Goal: Check status: Check status

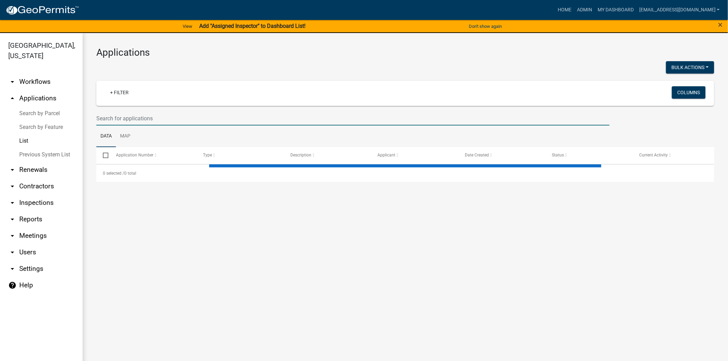
click at [254, 119] on input "text" at bounding box center [352, 118] width 513 height 14
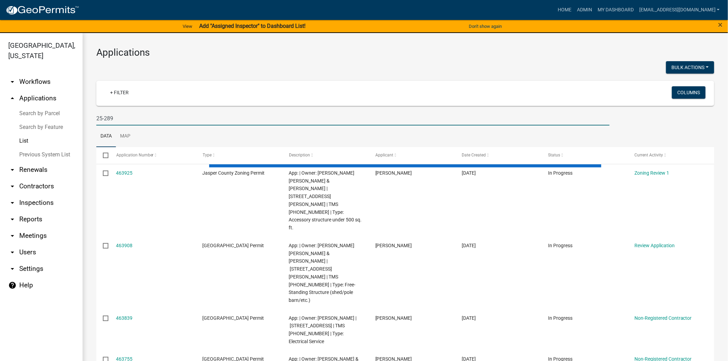
type input "25-289"
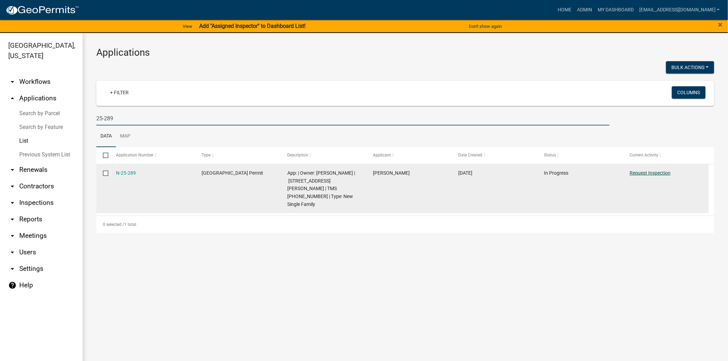
click at [644, 173] on link "Request Inspection" at bounding box center [649, 173] width 41 height 6
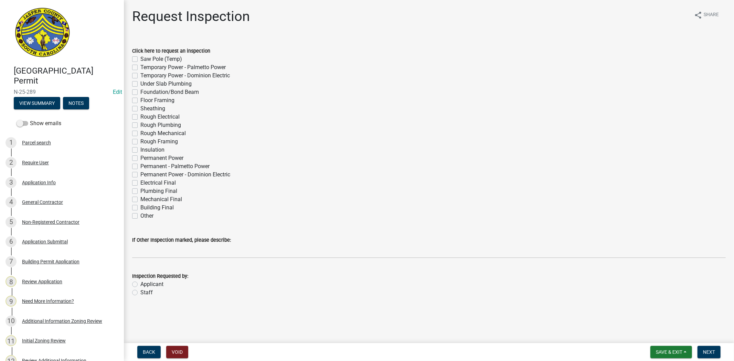
click at [140, 215] on label "Other" at bounding box center [146, 216] width 13 height 8
click at [140, 215] on input "Other" at bounding box center [142, 214] width 4 height 4
checkbox input "true"
checkbox input "false"
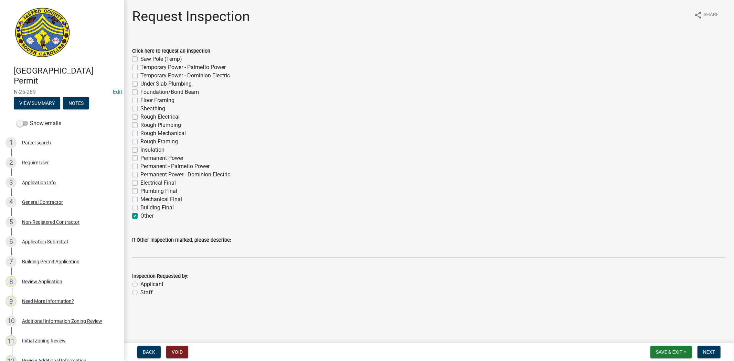
checkbox input "false"
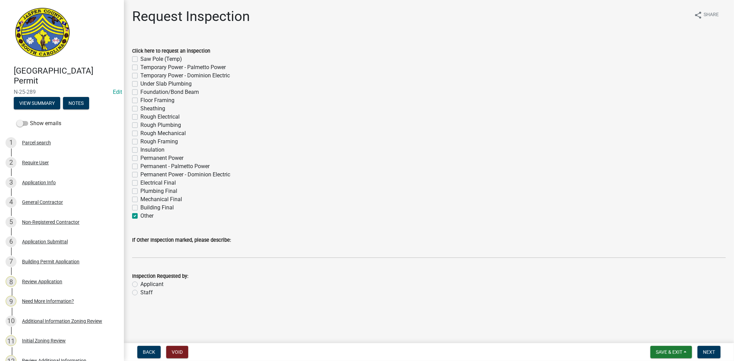
checkbox input "false"
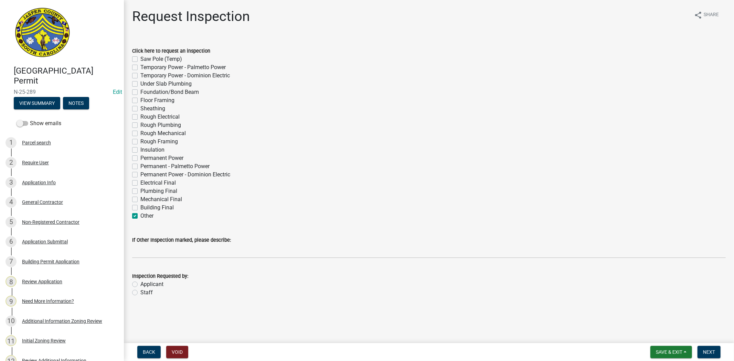
checkbox input "false"
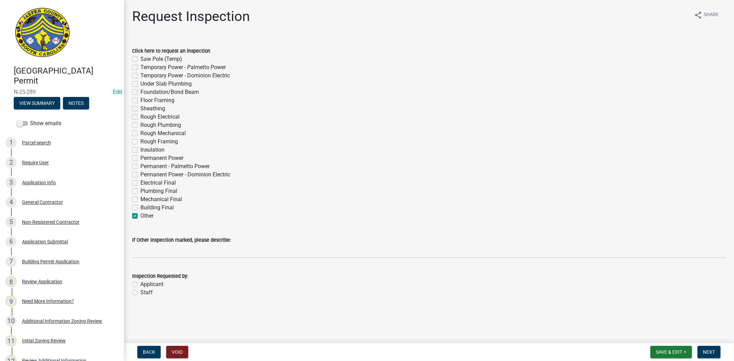
checkbox input "false"
checkbox input "true"
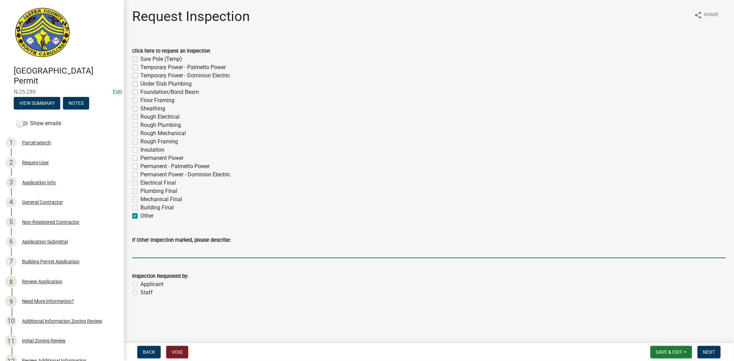
click at [156, 249] on input "If Other Inspection marked, please describe:" at bounding box center [428, 251] width 593 height 14
click at [150, 252] on input "Rebar inspection" at bounding box center [428, 251] width 593 height 14
click at [257, 256] on input "Rebar / BONDING inspection" at bounding box center [428, 251] width 593 height 14
click at [226, 252] on input "Rebar / BONDING inspection (803)9429408" at bounding box center [428, 251] width 593 height 14
type input "Rebar / BONDING inspection (803)942-9408"
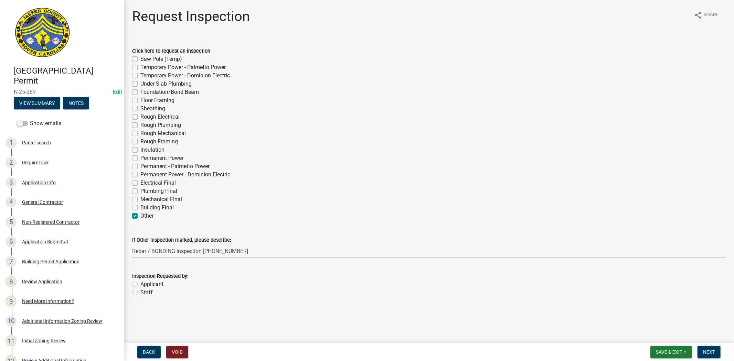
click at [140, 286] on label "Applicant" at bounding box center [151, 284] width 23 height 8
click at [140, 285] on input "Applicant" at bounding box center [142, 282] width 4 height 4
radio input "true"
click at [704, 352] on span "Next" at bounding box center [709, 352] width 12 height 6
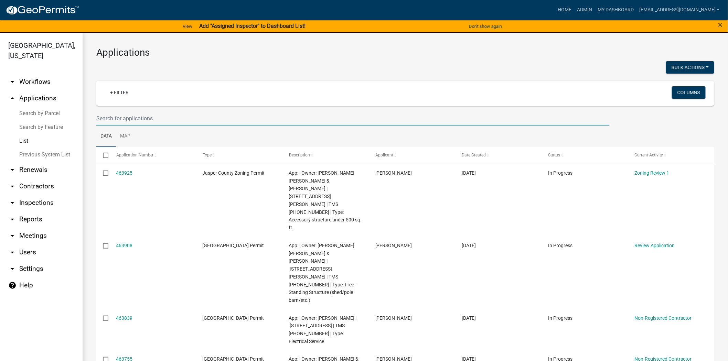
click at [152, 112] on input "text" at bounding box center [352, 118] width 513 height 14
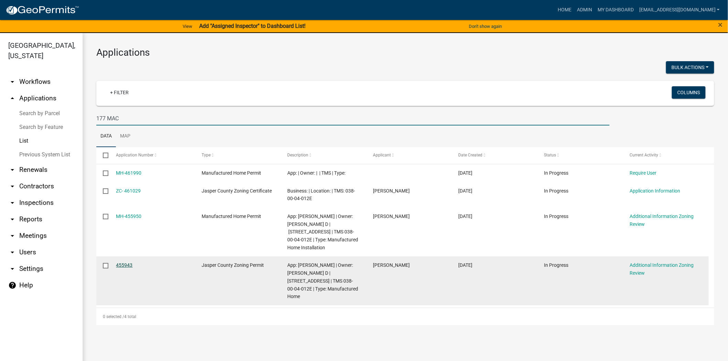
type input "177 MAC"
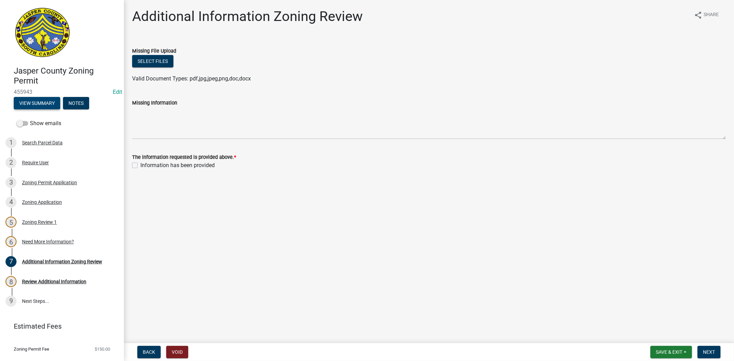
click at [45, 102] on button "View Summary" at bounding box center [37, 103] width 46 height 12
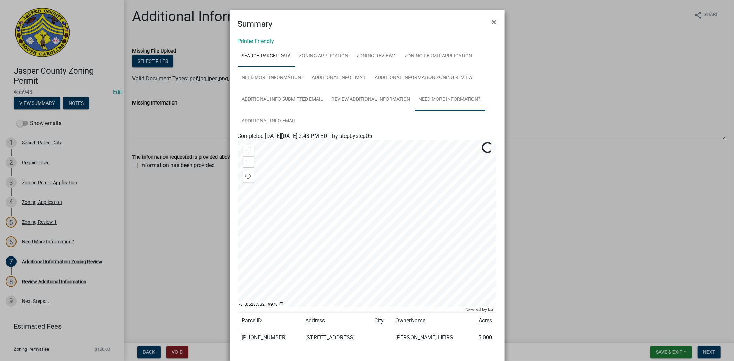
click at [452, 101] on link "Need More Information?" at bounding box center [449, 100] width 70 height 22
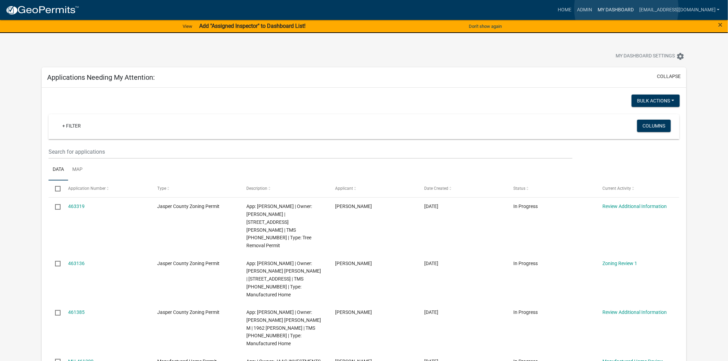
click at [626, 9] on link "My Dashboard" at bounding box center [616, 9] width 42 height 13
click at [613, 9] on link "My Dashboard" at bounding box center [616, 9] width 42 height 13
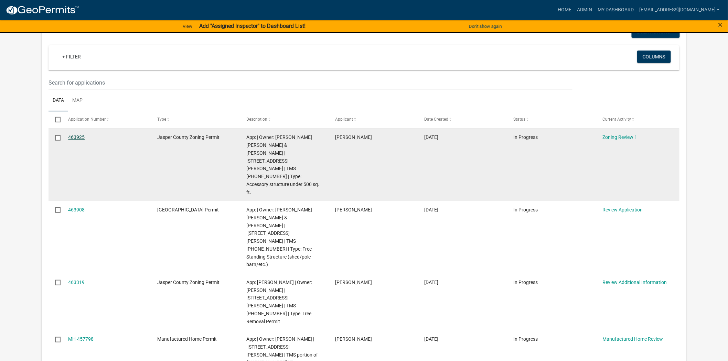
scroll to position [76, 0]
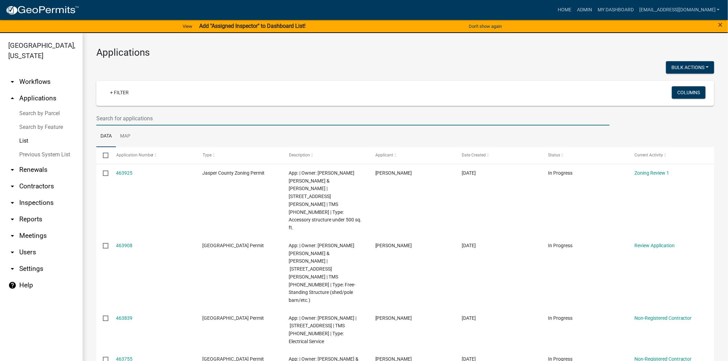
click at [156, 122] on input "text" at bounding box center [352, 118] width 513 height 14
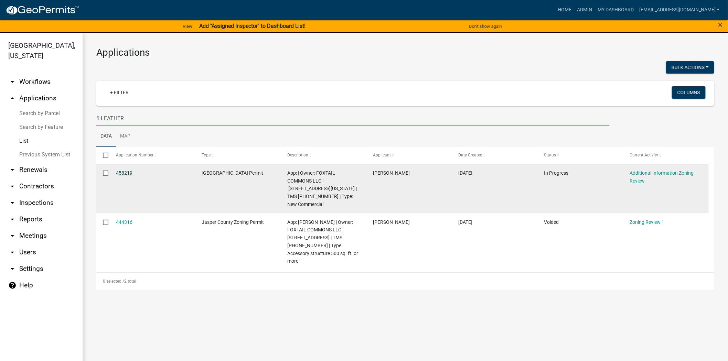
type input "6 LEATHER"
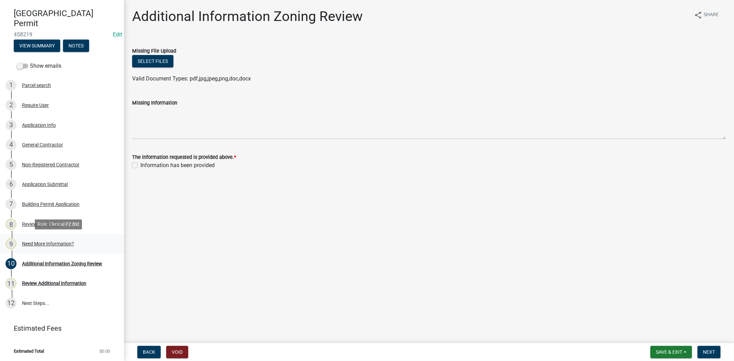
scroll to position [58, 0]
click at [42, 124] on div "Application Info" at bounding box center [39, 124] width 34 height 5
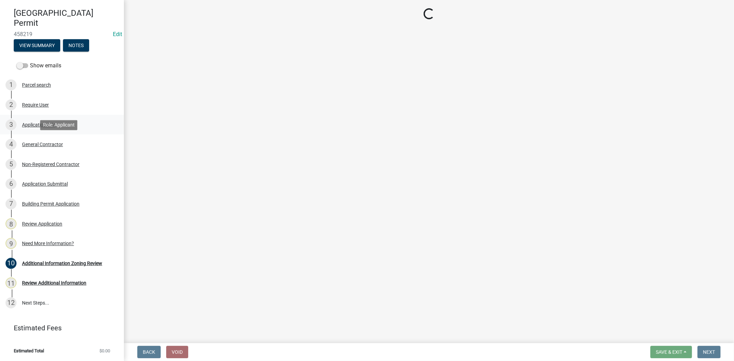
select select "d8ad81b1-fb71-4473-8687-b7f73eb7480a"
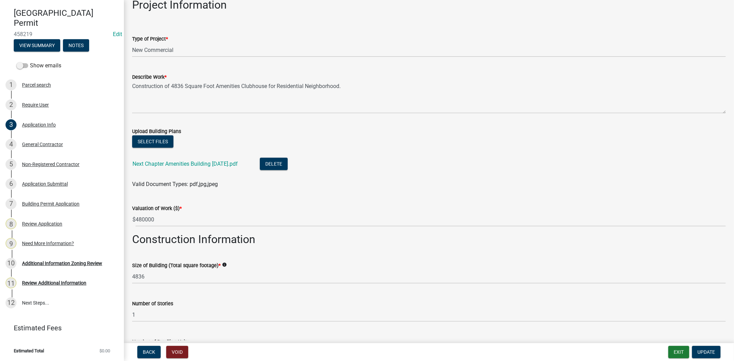
scroll to position [726, 0]
click at [198, 164] on link "Next Chapter Amenities Building 8-1-25.pdf" at bounding box center [184, 163] width 105 height 7
click at [283, 164] on button "Delete" at bounding box center [274, 163] width 28 height 12
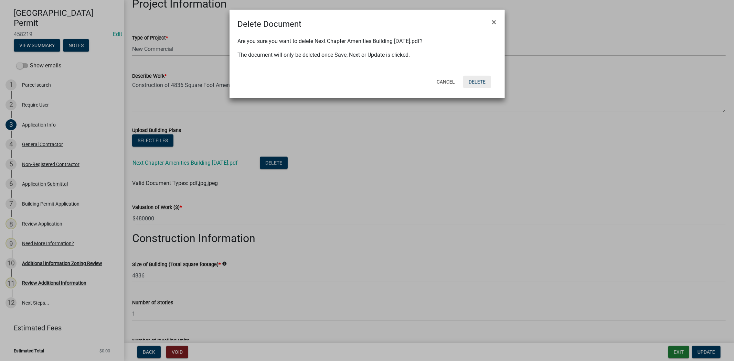
click at [474, 84] on button "Delete" at bounding box center [477, 82] width 28 height 12
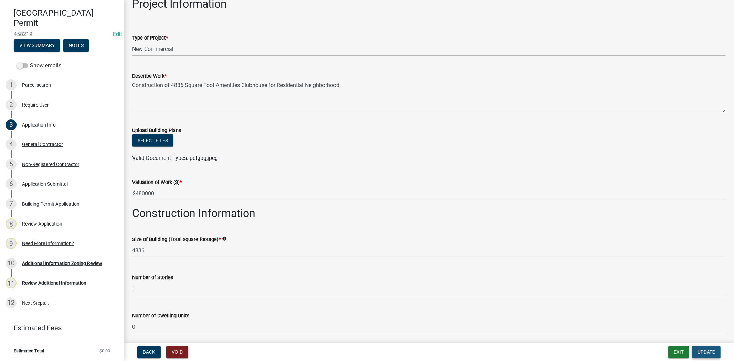
click at [708, 354] on span "Update" at bounding box center [706, 352] width 18 height 6
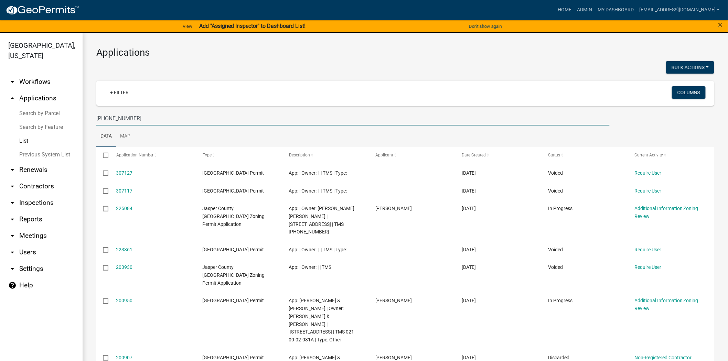
scroll to position [74, 0]
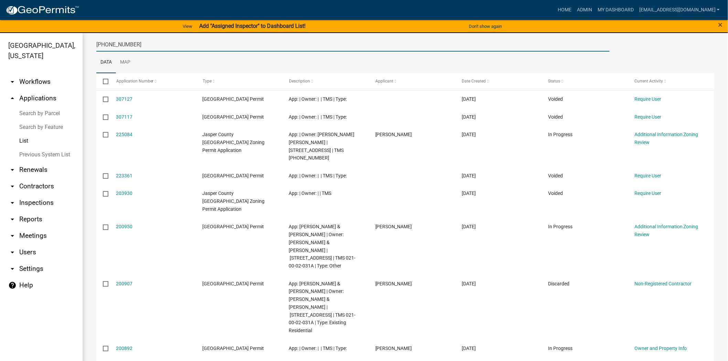
drag, startPoint x: 161, startPoint y: 46, endPoint x: 52, endPoint y: 57, distance: 109.2
click at [52, 57] on div "Jasper County, South Carolina arrow_drop_down Workflows List arrow_drop_up Appl…" at bounding box center [364, 201] width 728 height 336
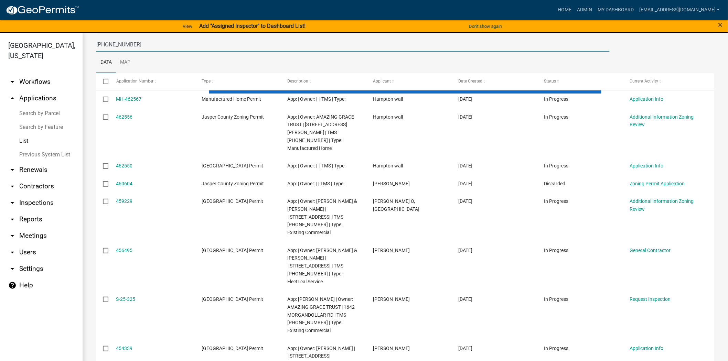
type input "060-00-05-056"
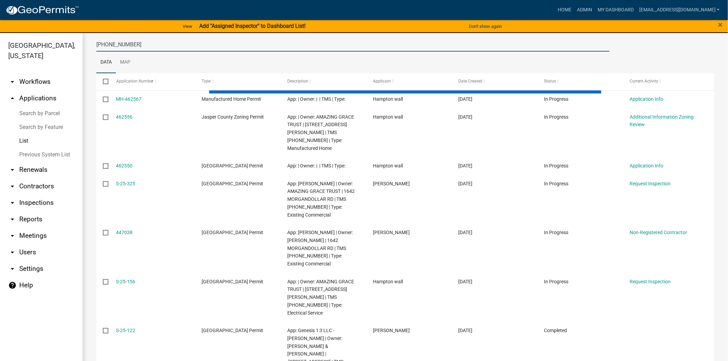
drag, startPoint x: 143, startPoint y: 46, endPoint x: 77, endPoint y: 60, distance: 68.0
click at [77, 60] on div "Jasper County, South Carolina arrow_drop_down Workflows List arrow_drop_up Appl…" at bounding box center [364, 201] width 728 height 336
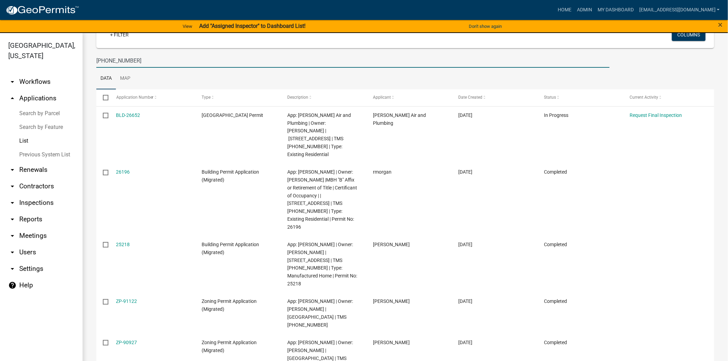
drag, startPoint x: 104, startPoint y: 44, endPoint x: 97, endPoint y: 61, distance: 17.8
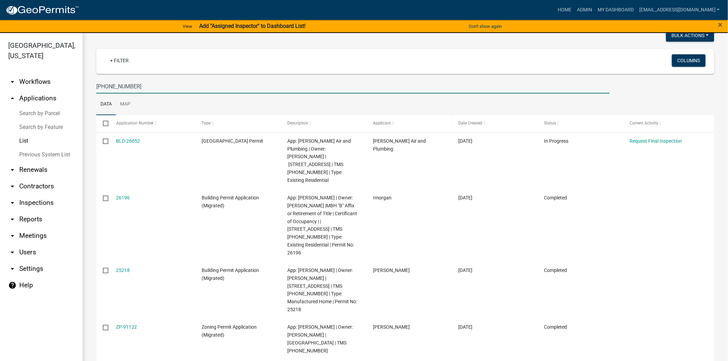
scroll to position [0, 0]
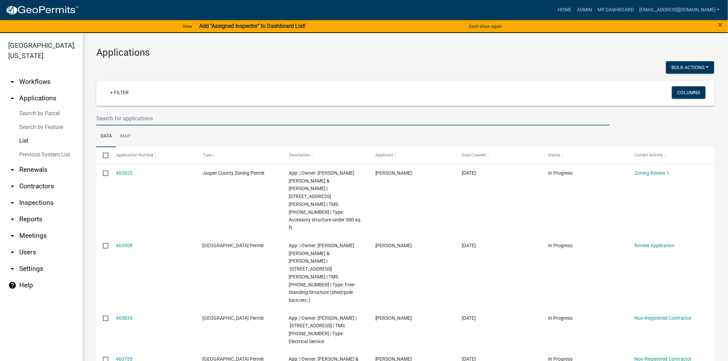
click at [195, 115] on input "text" at bounding box center [352, 118] width 513 height 14
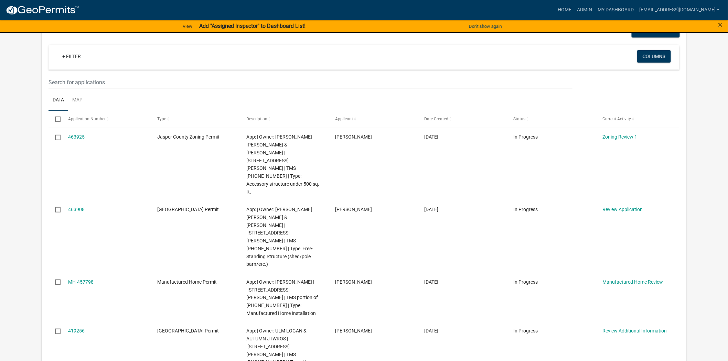
scroll to position [76, 0]
